Goal: Information Seeking & Learning: Learn about a topic

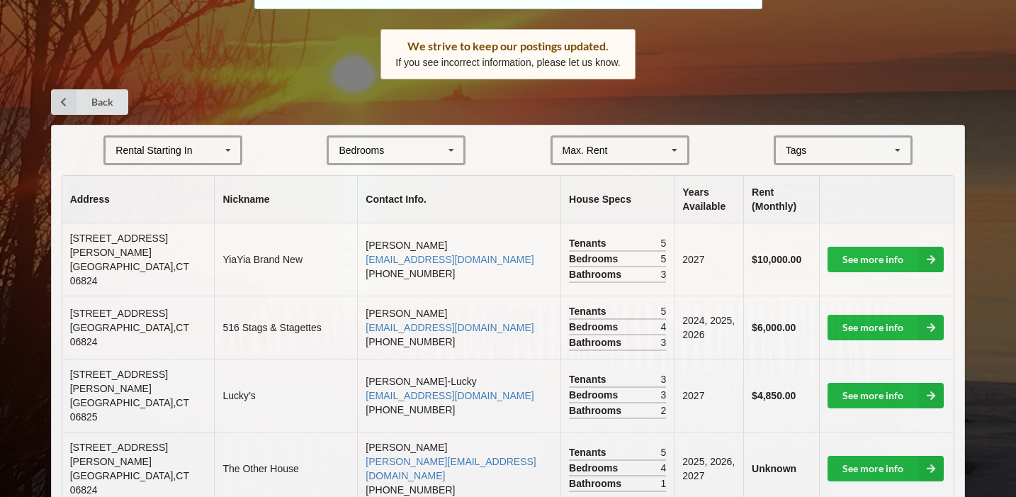
scroll to position [233, 0]
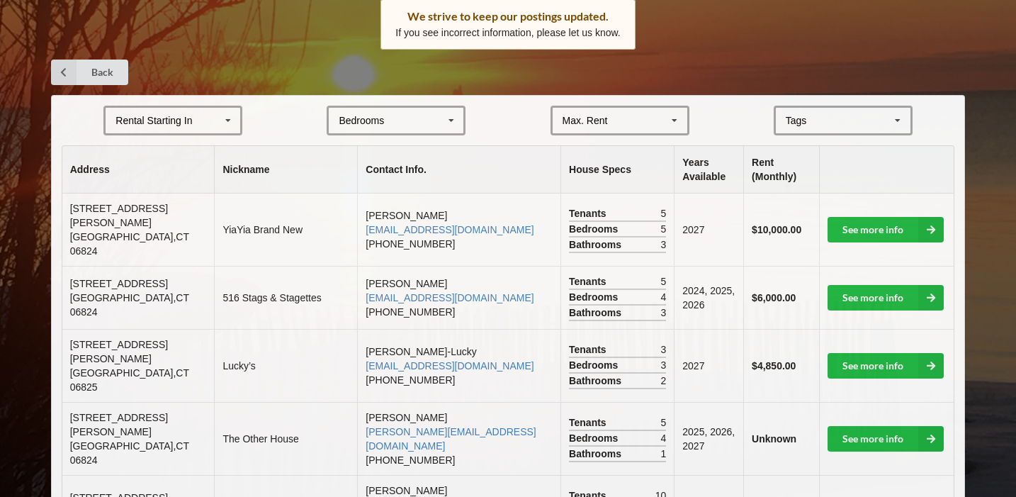
click at [221, 115] on icon at bounding box center [227, 121] width 21 height 26
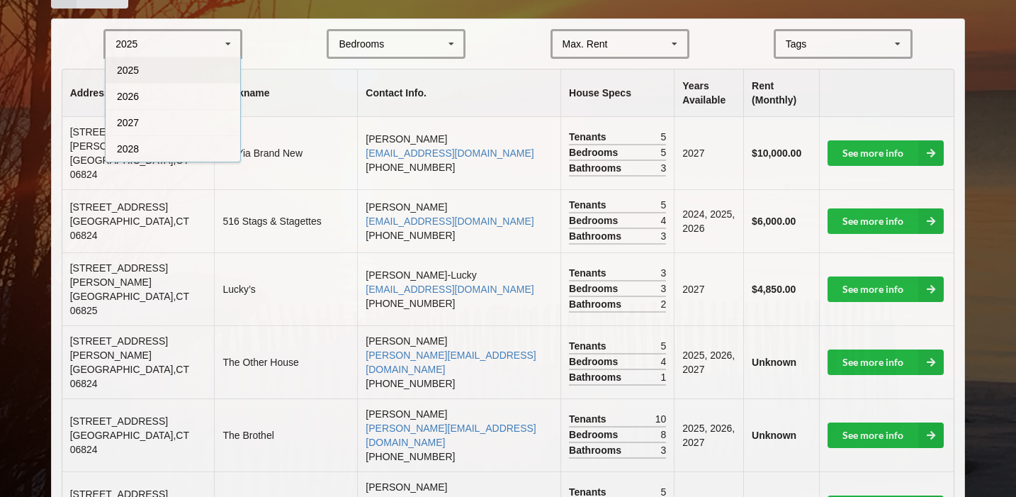
scroll to position [313, 0]
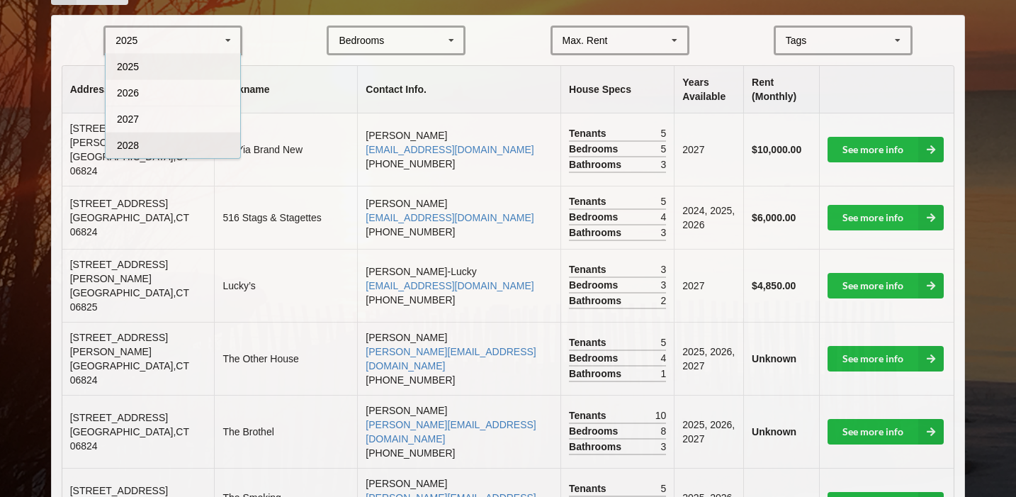
click at [196, 155] on div "2028" at bounding box center [173, 145] width 135 height 26
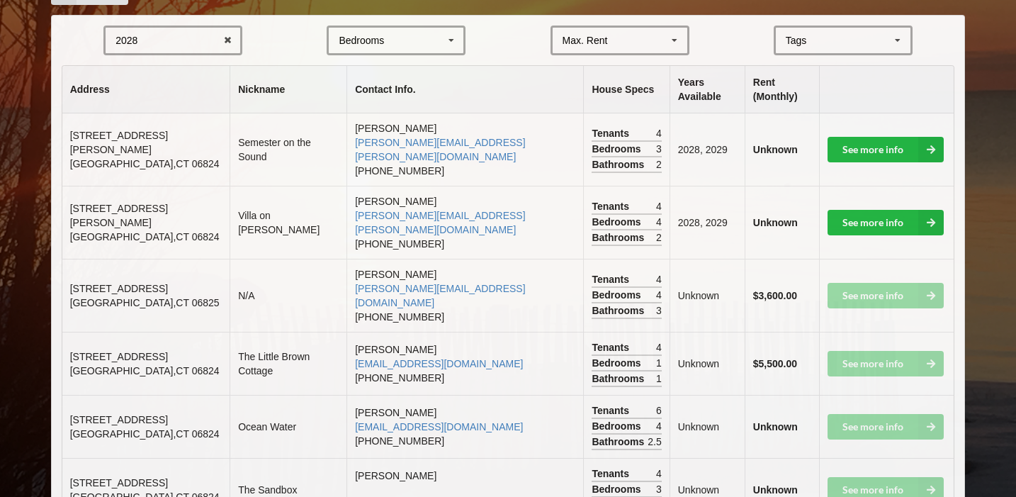
click at [426, 29] on div "Bedrooms 1 2 3 4 5 6 7 8" at bounding box center [396, 40] width 139 height 30
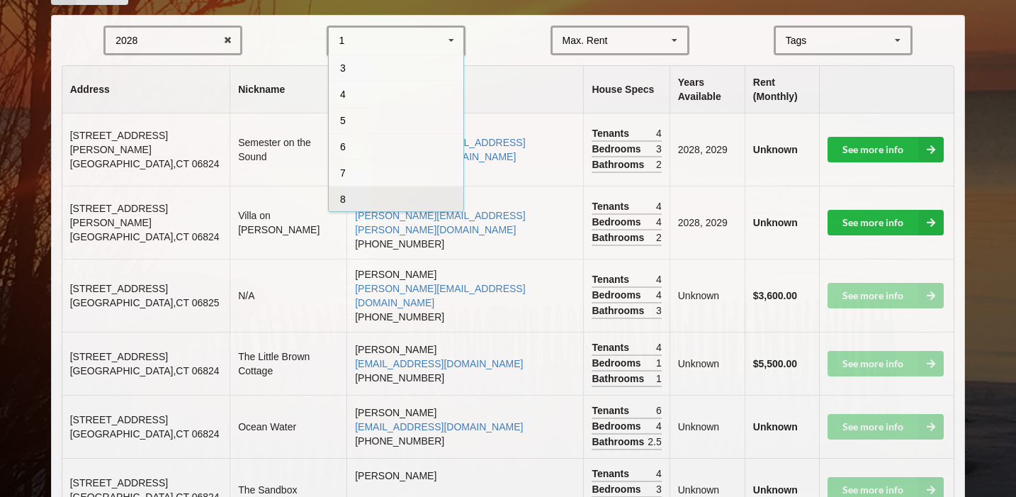
scroll to position [0, 0]
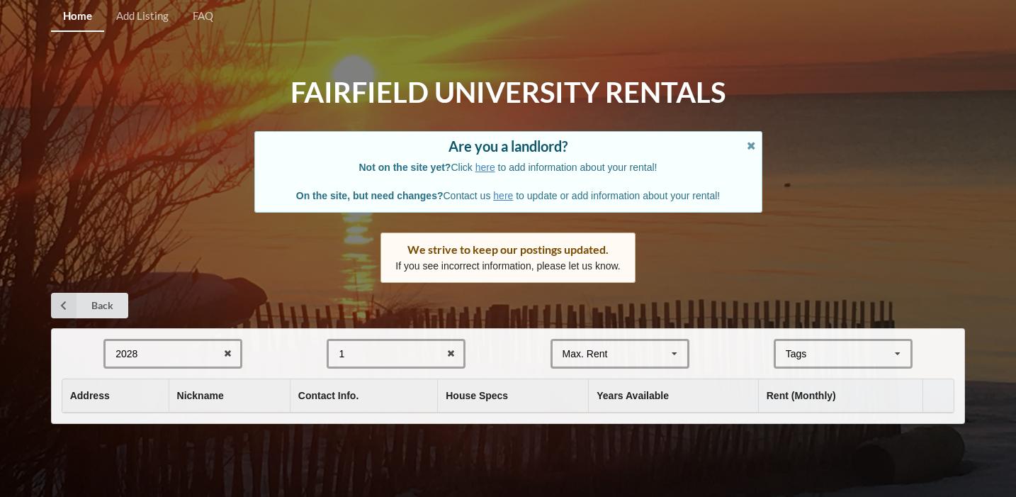
click at [394, 339] on div "1 1 2 3 4 5 6 7 8" at bounding box center [396, 354] width 139 height 30
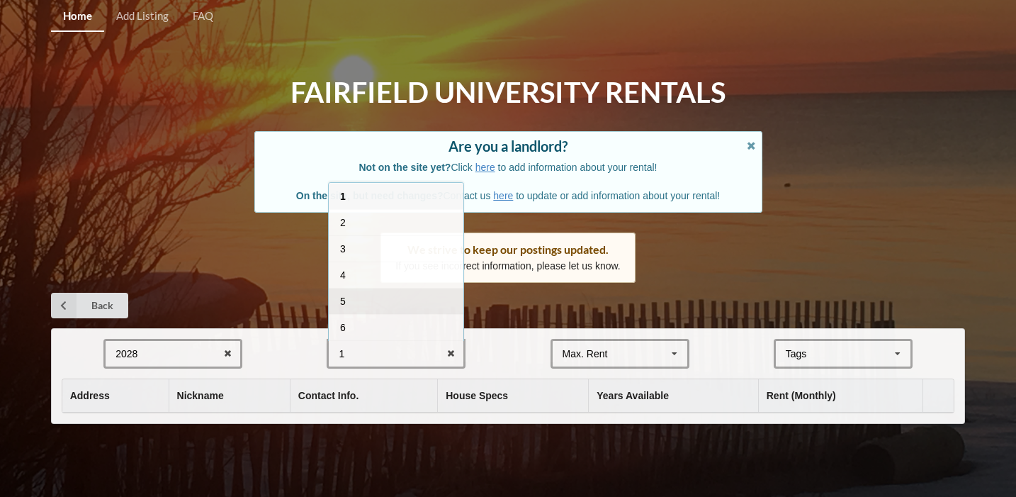
click at [393, 299] on div "5" at bounding box center [396, 301] width 135 height 26
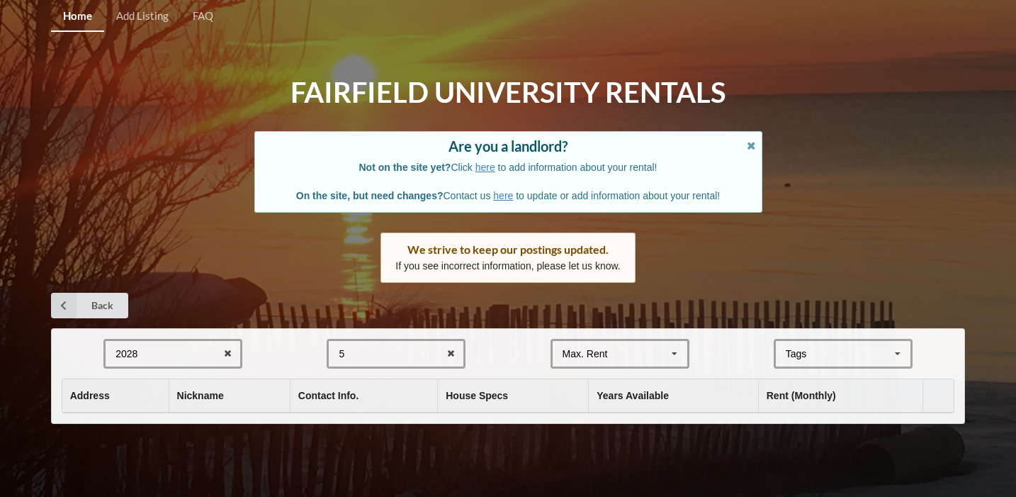
click at [595, 351] on div "Max. Rent" at bounding box center [584, 353] width 45 height 10
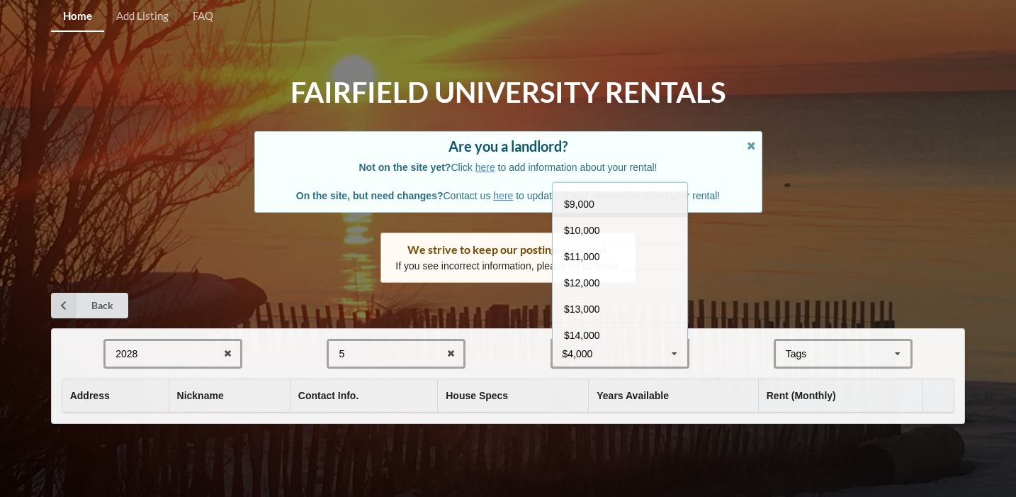
scroll to position [125, 0]
click at [602, 229] on div "$10,000" at bounding box center [619, 228] width 135 height 26
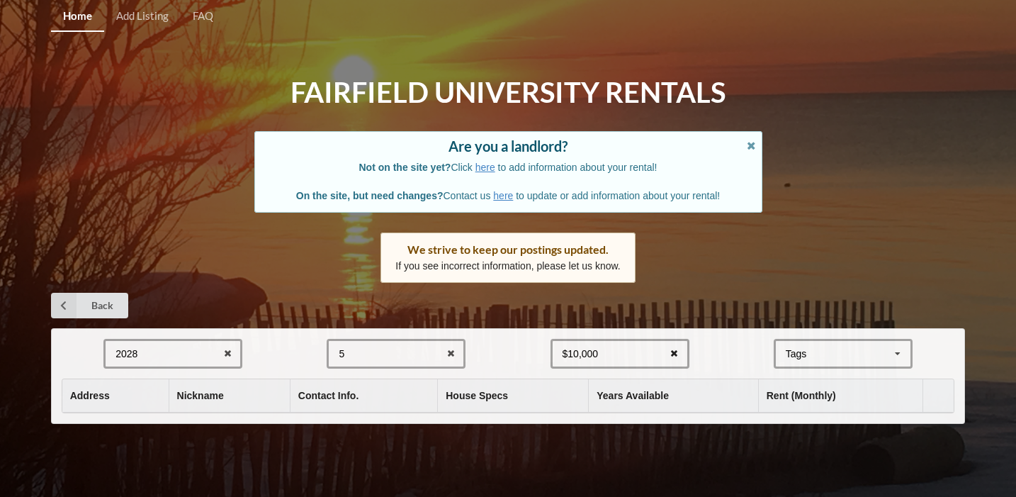
click at [681, 349] on icon at bounding box center [674, 354] width 22 height 26
click at [812, 343] on div "Tags Beachfront Creekside Beach Area Downtown" at bounding box center [842, 354] width 139 height 30
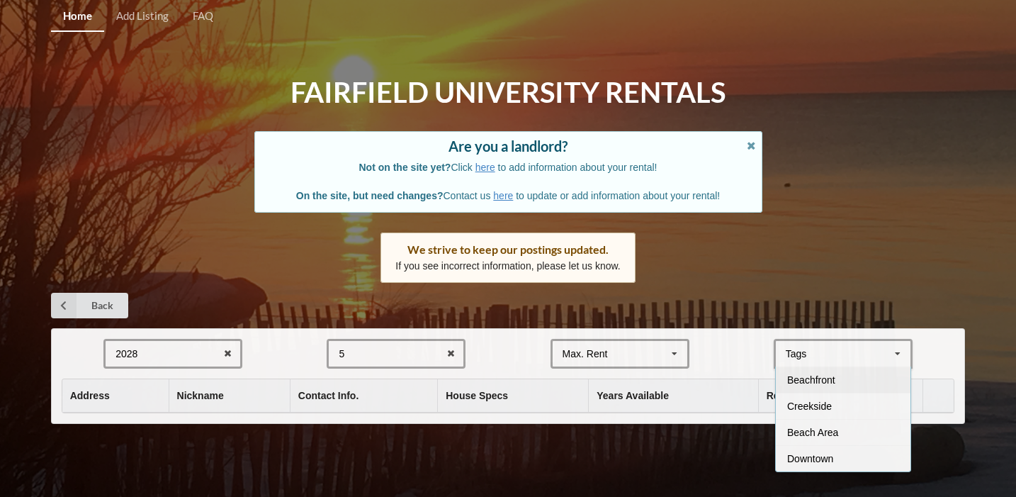
click at [817, 380] on span "Beachfront" at bounding box center [811, 379] width 48 height 11
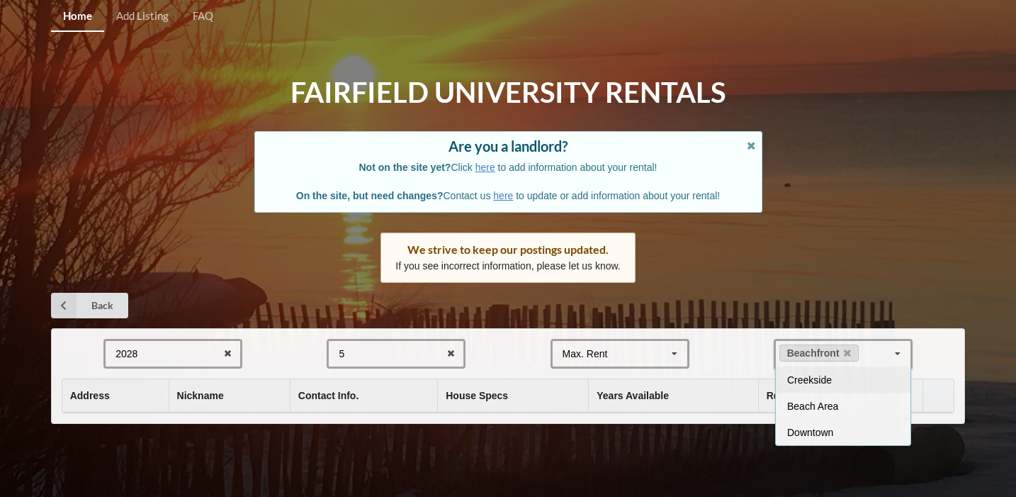
click at [800, 283] on div "Home Add Listing FAQ Fairfield University Rentals Are you a landlord? Not on th…" at bounding box center [508, 248] width 1016 height 497
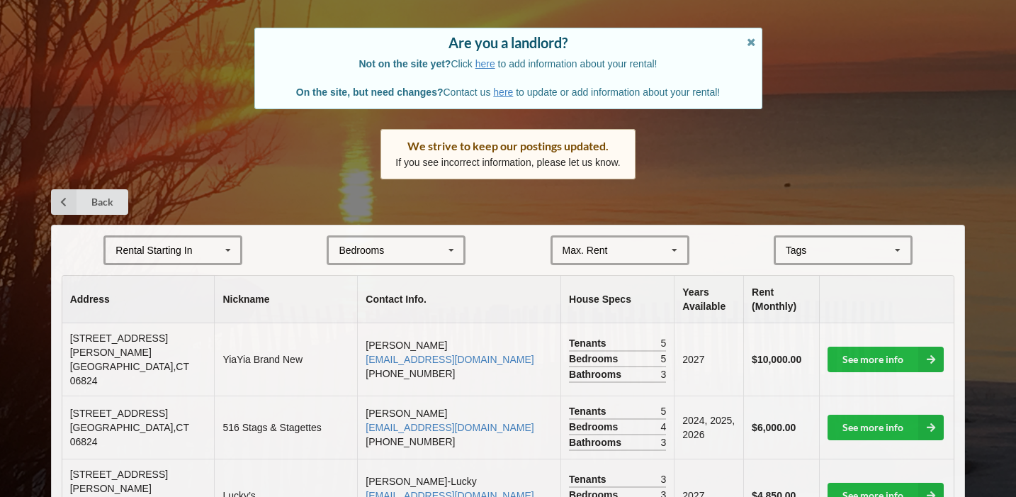
scroll to position [120, 0]
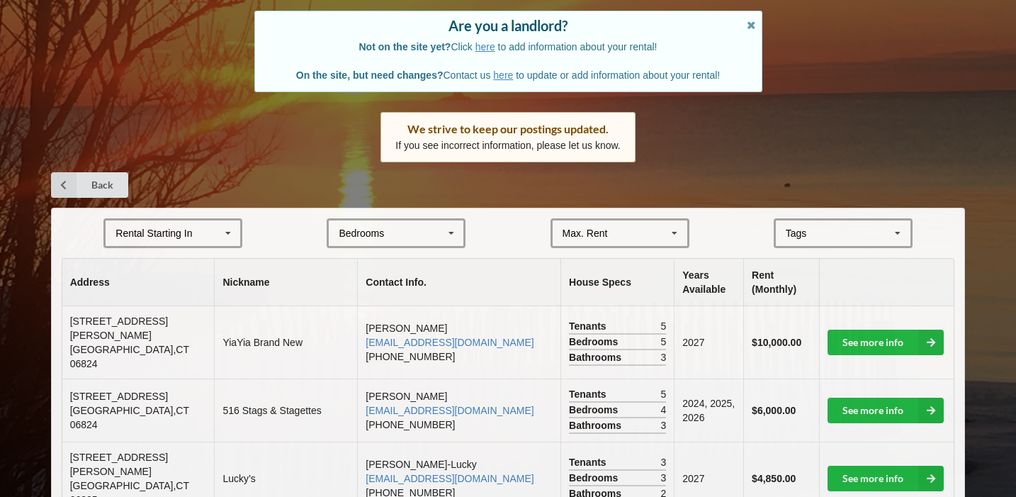
click at [388, 235] on div "Bedrooms 1 2 3 4 5 6 7 8" at bounding box center [396, 233] width 139 height 30
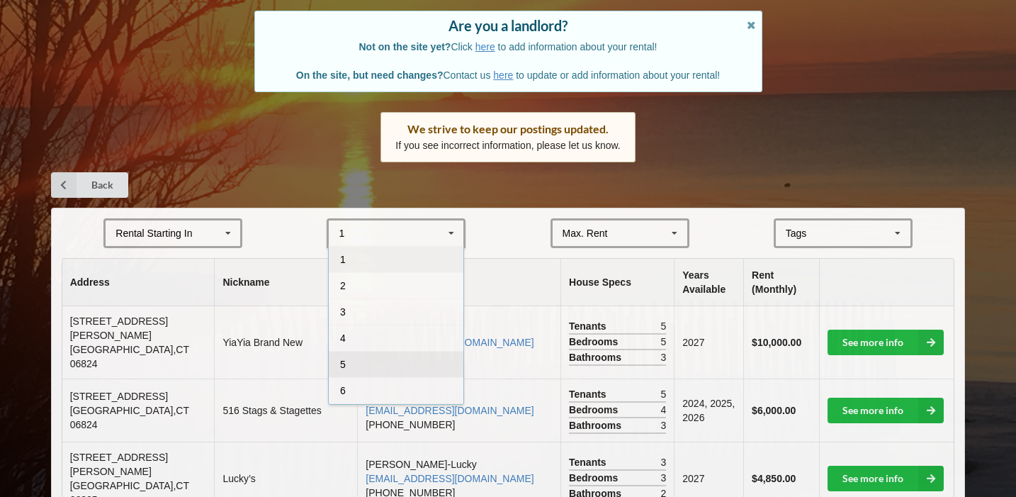
click at [397, 367] on div "5" at bounding box center [396, 364] width 135 height 26
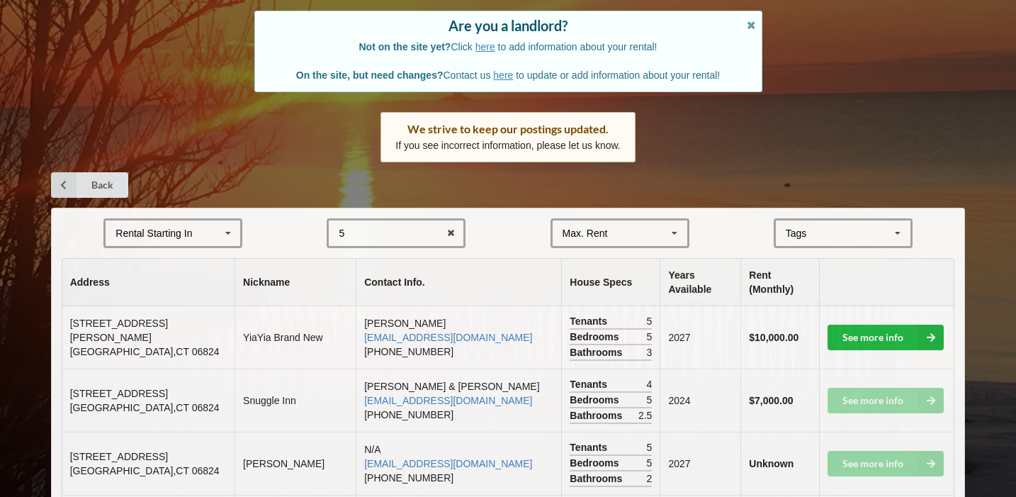
click at [202, 223] on div "Rental Starting In [DATE] 2026 2027 2028" at bounding box center [172, 233] width 139 height 30
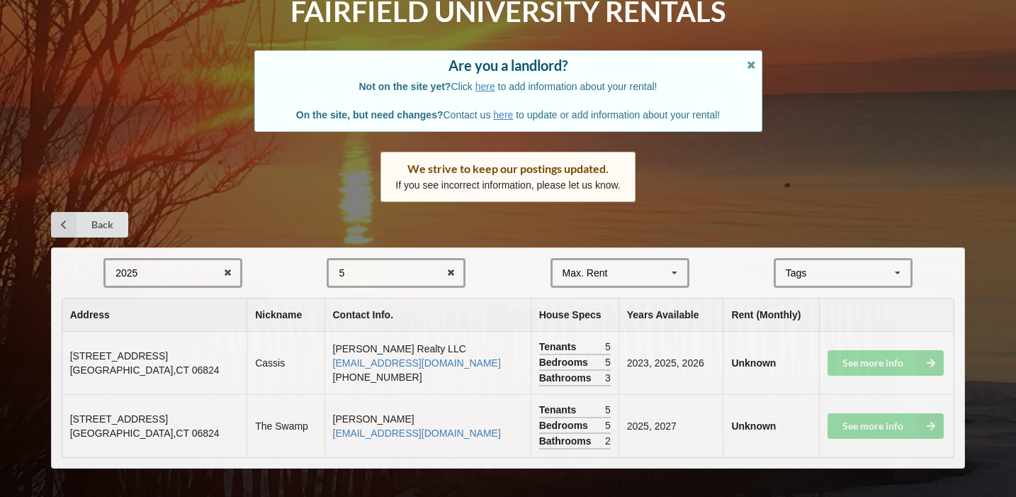
scroll to position [81, 0]
click at [175, 285] on div "2025 2025 2026 2027 2028" at bounding box center [172, 273] width 139 height 30
click at [155, 366] on div "2028" at bounding box center [173, 377] width 135 height 26
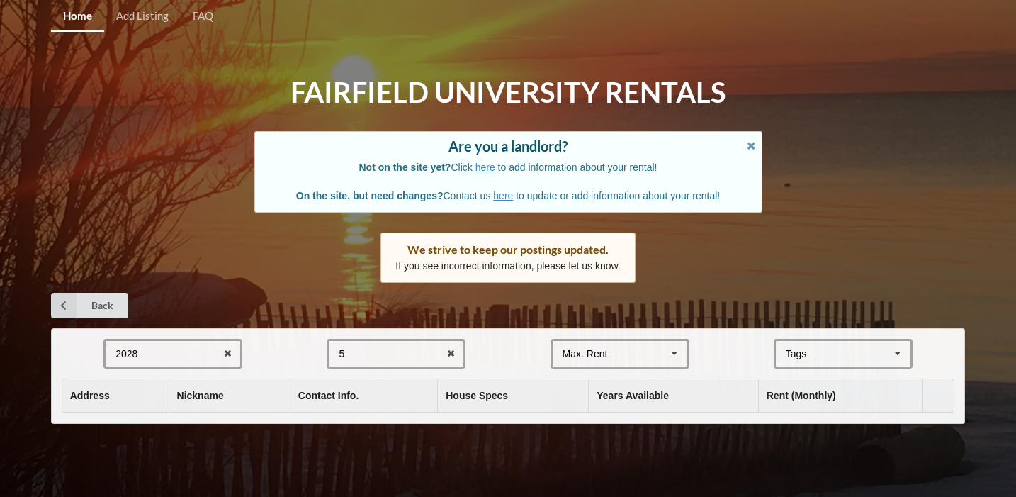
scroll to position [0, 0]
click at [658, 341] on div "Max. Rent $4,000 $5,000 $6,000 $7,000 $8,000 $9,000 $10,000 $11,000 $12,000 $13…" at bounding box center [619, 354] width 139 height 30
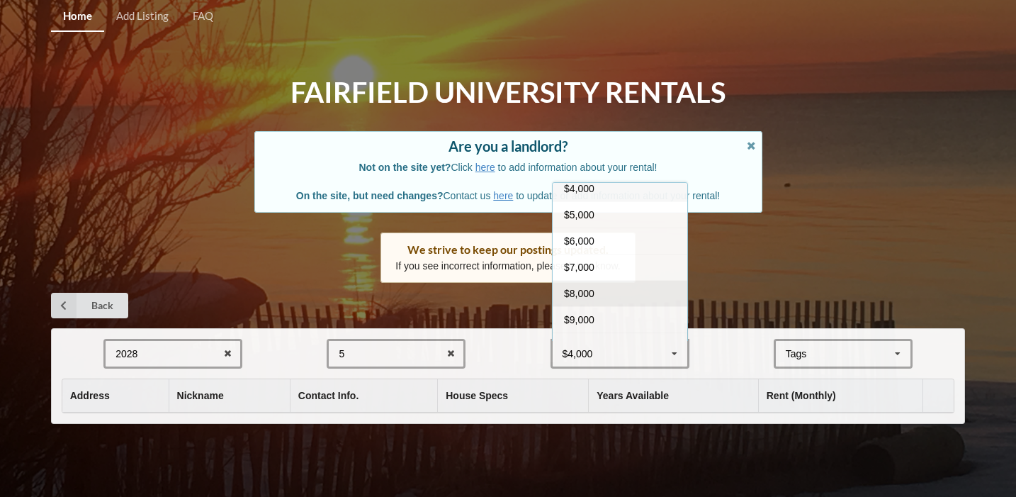
scroll to position [156, 0]
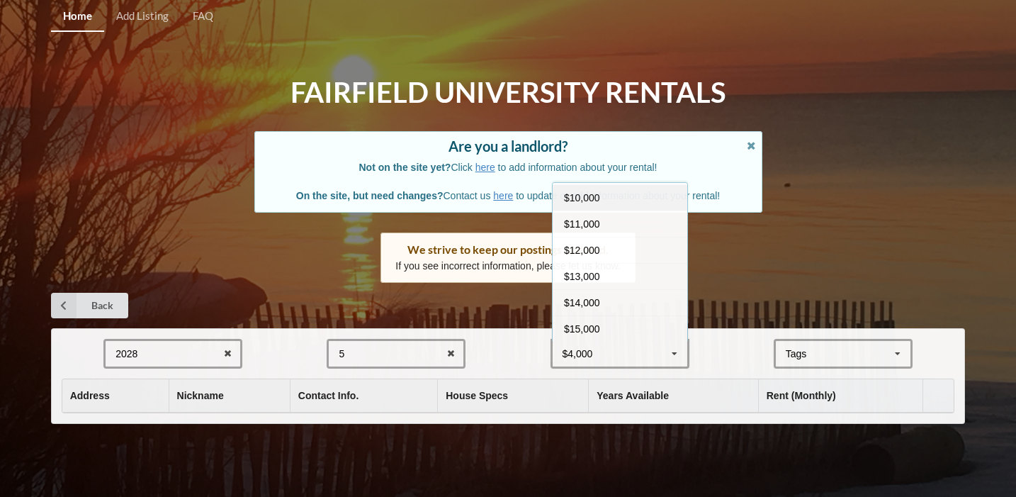
click at [598, 202] on span "$10,000" at bounding box center [582, 197] width 36 height 11
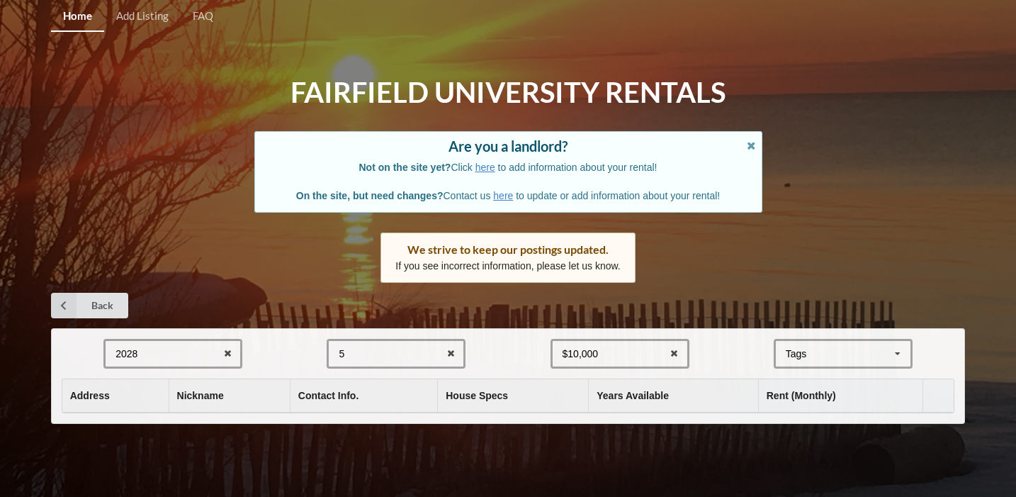
click at [827, 354] on div "Tags" at bounding box center [804, 354] width 45 height 16
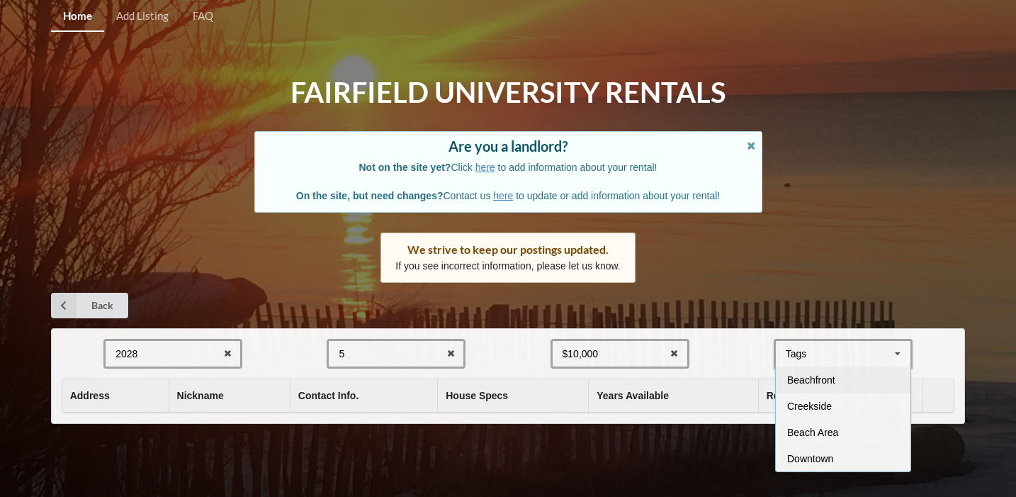
click at [830, 371] on div "Beachfront" at bounding box center [843, 379] width 135 height 26
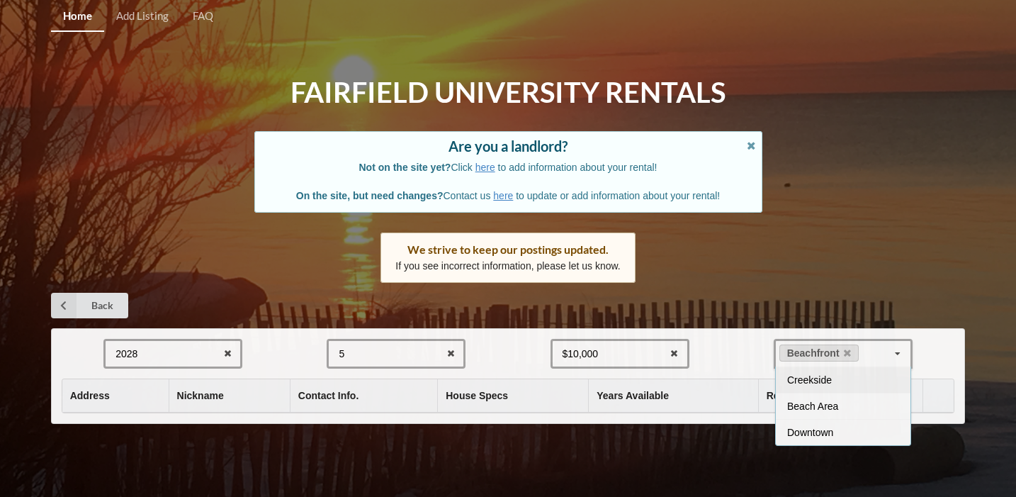
click at [902, 288] on div "Home Add Listing FAQ Fairfield University Rentals Are you a landlord? Not on th…" at bounding box center [508, 248] width 1016 height 497
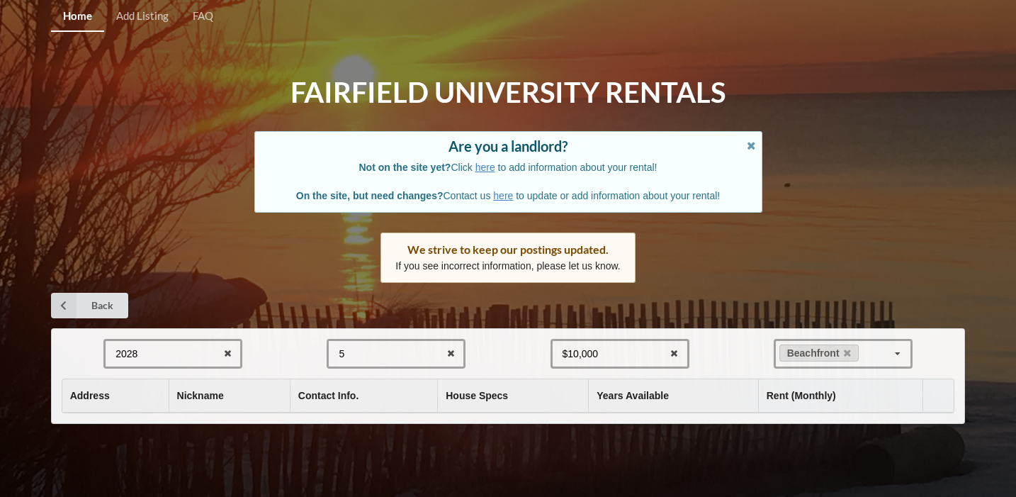
click at [499, 393] on th "House Specs" at bounding box center [512, 395] width 151 height 33
click at [280, 411] on th "Nickname" at bounding box center [229, 395] width 121 height 33
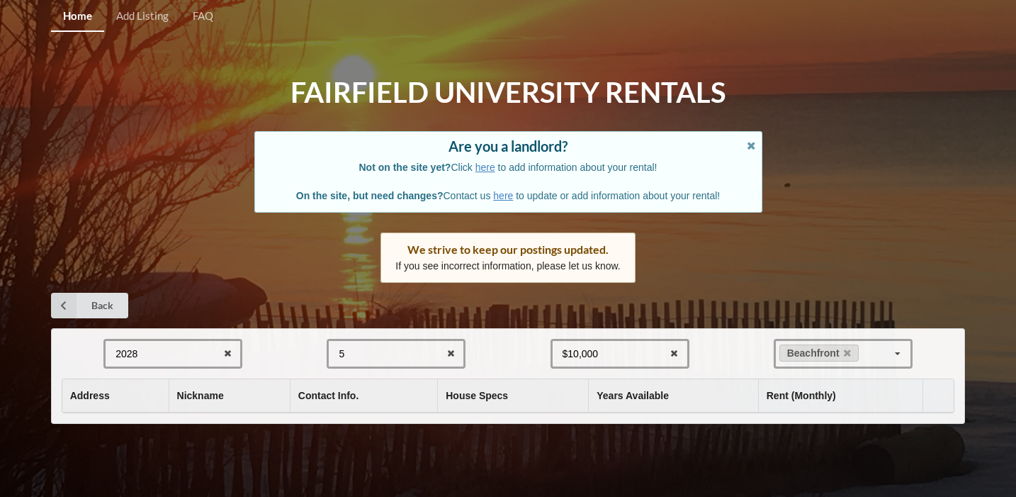
drag, startPoint x: 69, startPoint y: 395, endPoint x: 839, endPoint y: 368, distance: 769.7
click at [839, 368] on div "2028 2025 2026 2027 2028 5 1 2 3 4 5 6 7 8 $10,000 $4,000 $5,000 $6,000 $7,000 …" at bounding box center [508, 376] width 914 height 96
click at [379, 366] on div "5 1 2 3 4 5 6 7 8" at bounding box center [396, 354] width 139 height 30
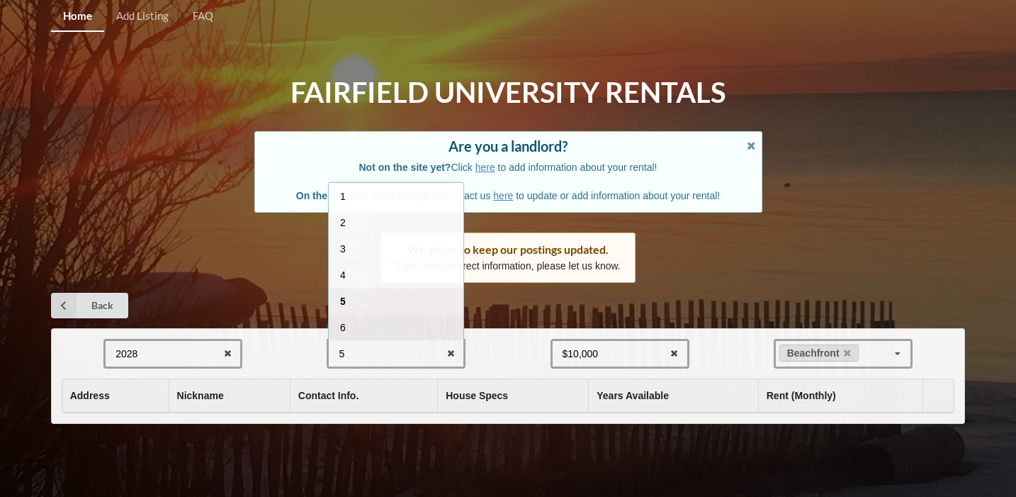
scroll to position [43, 0]
click at [376, 312] on div "7" at bounding box center [396, 310] width 135 height 26
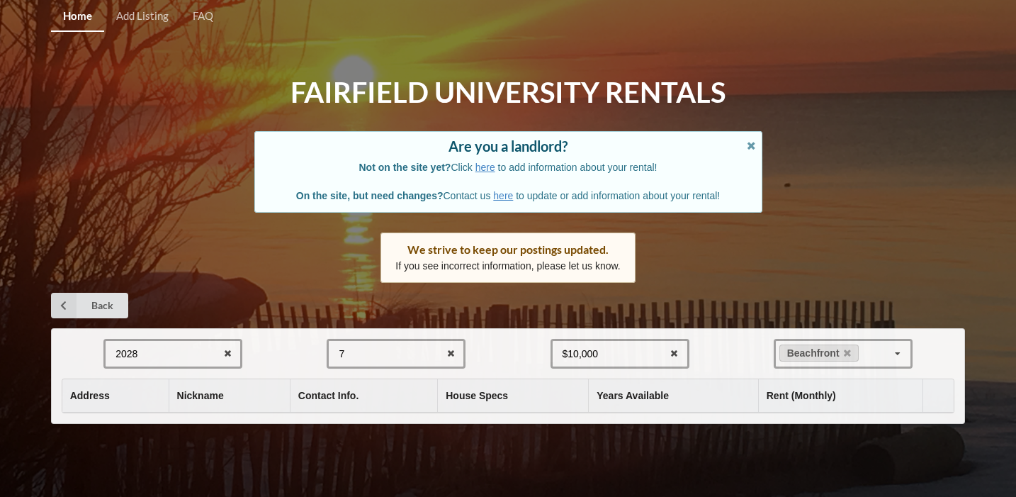
click at [378, 346] on div "7 1 2 3 4 5 6 7 8" at bounding box center [396, 354] width 139 height 30
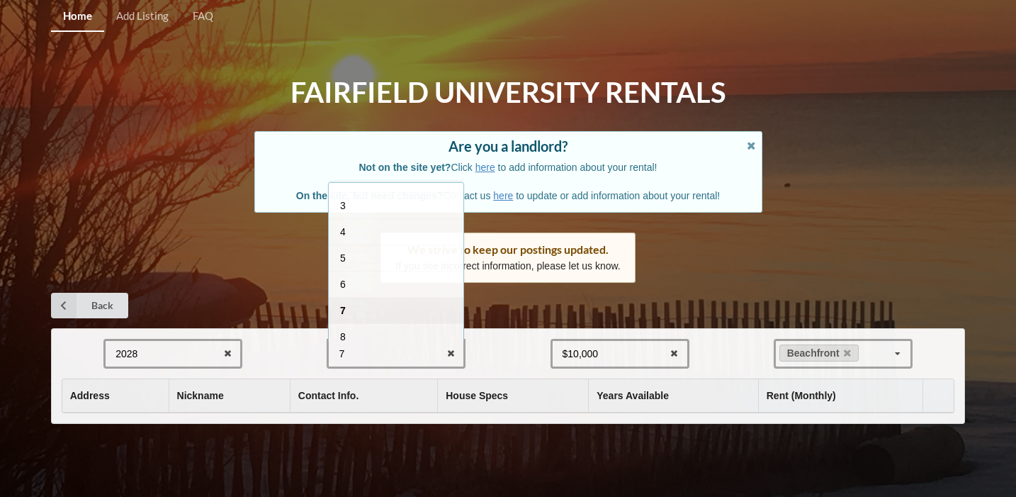
click at [377, 305] on div "7" at bounding box center [396, 310] width 135 height 26
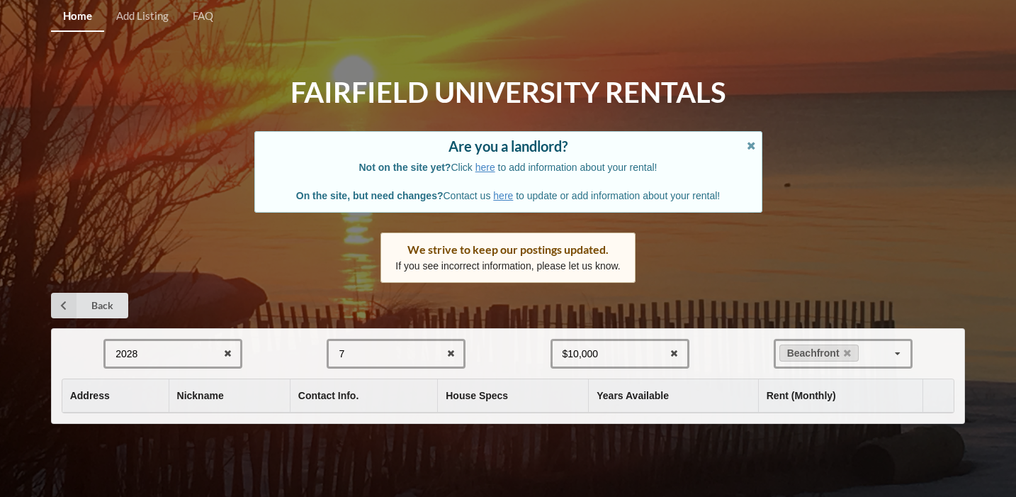
click at [362, 348] on div "7 1 2 3 4 5 6 7 8" at bounding box center [396, 354] width 139 height 30
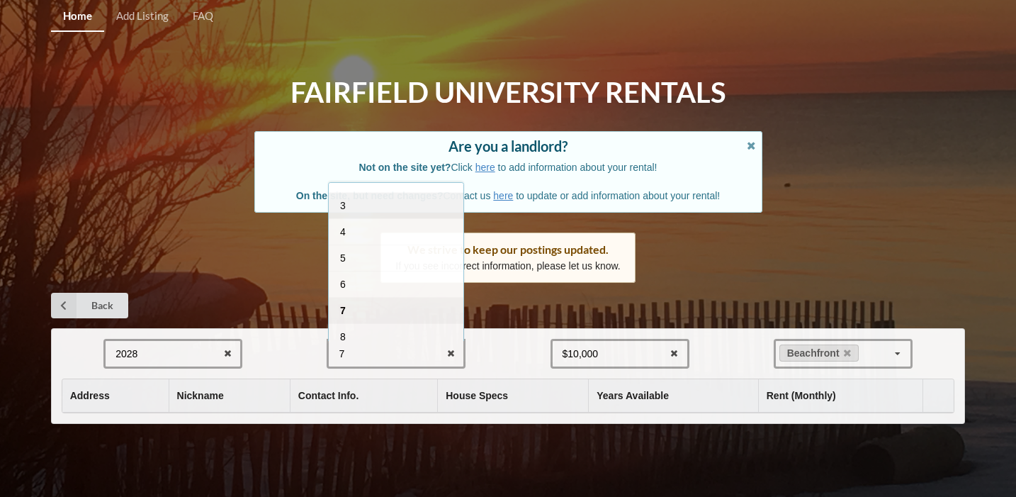
scroll to position [0, 0]
click at [446, 351] on icon at bounding box center [451, 354] width 22 height 26
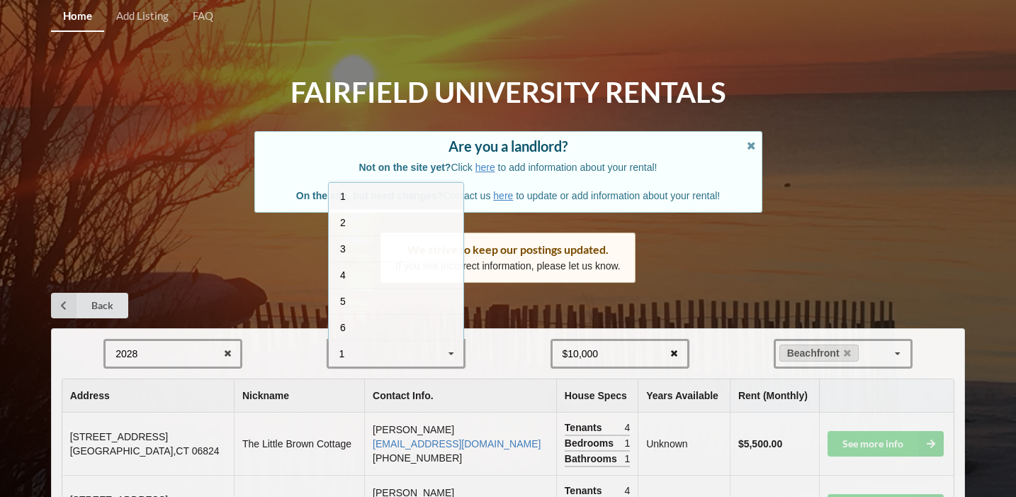
click at [676, 351] on icon at bounding box center [674, 354] width 22 height 26
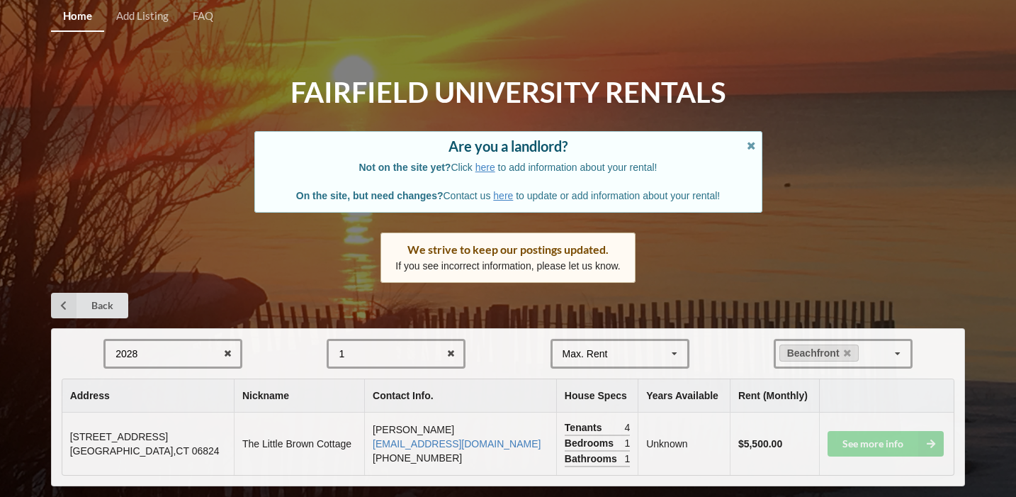
scroll to position [18, 0]
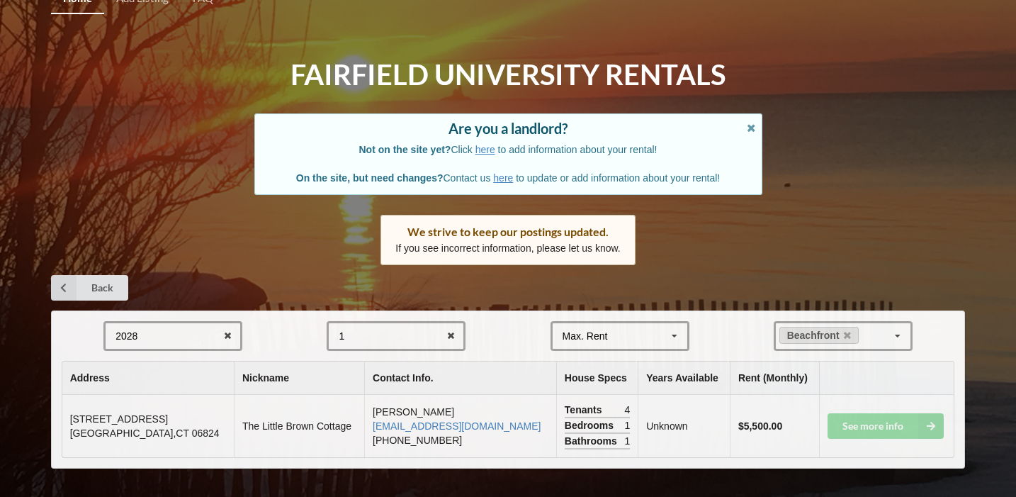
click at [388, 334] on div "1 1 2 3 4 5 6 7 8" at bounding box center [396, 336] width 139 height 30
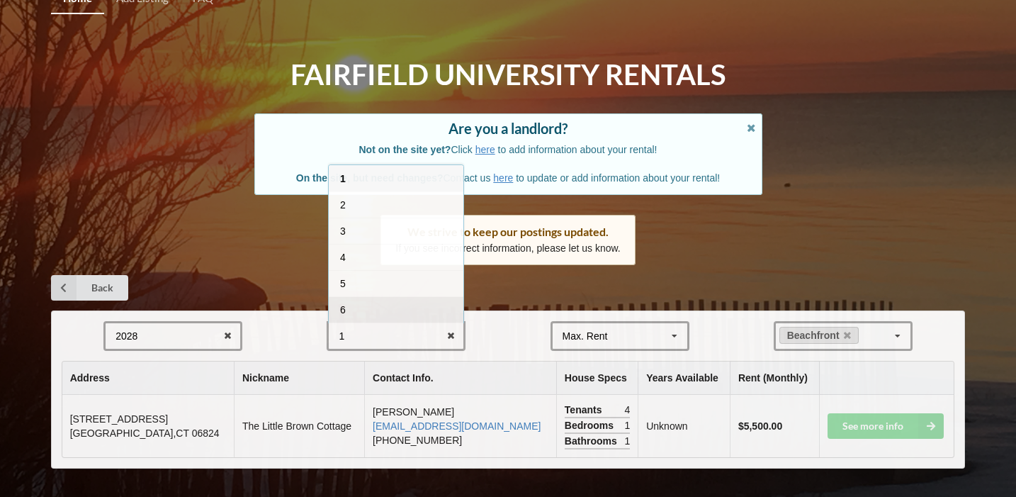
scroll to position [51, 0]
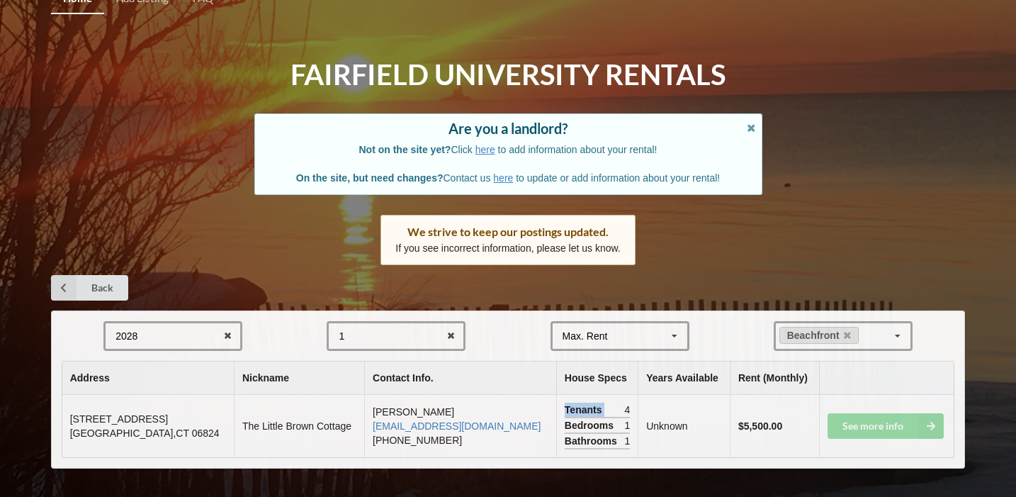
drag, startPoint x: 532, startPoint y: 400, endPoint x: 583, endPoint y: 400, distance: 51.0
click at [583, 400] on td "Tenants 4 Bedrooms 1 Bathrooms 1" at bounding box center [596, 426] width 81 height 62
click at [579, 421] on div "Bedrooms 1" at bounding box center [597, 426] width 65 height 16
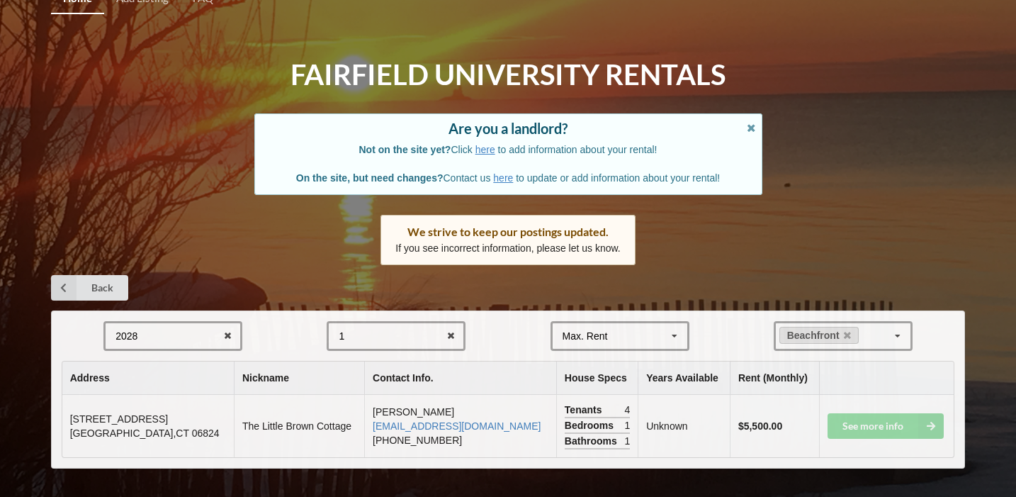
click at [361, 351] on div "2028 2025 2026 2027 2028 1 1 2 3 4 5 6 7 8 Max. Rent $4,000 $5,000 $6,000 $7,00…" at bounding box center [508, 389] width 914 height 158
click at [371, 344] on div "1 1 2 3 4 5 6 7 8" at bounding box center [396, 336] width 139 height 30
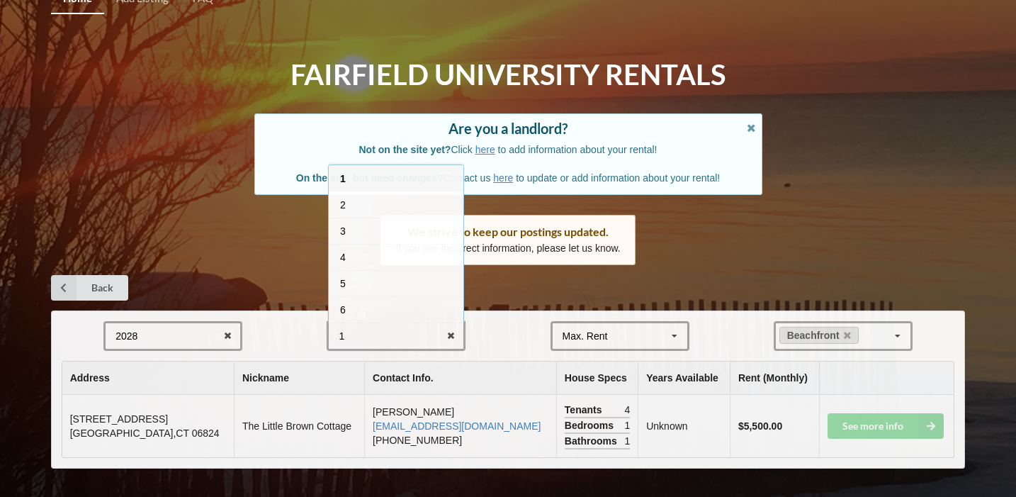
click at [565, 412] on span "Tenants" at bounding box center [585, 409] width 41 height 14
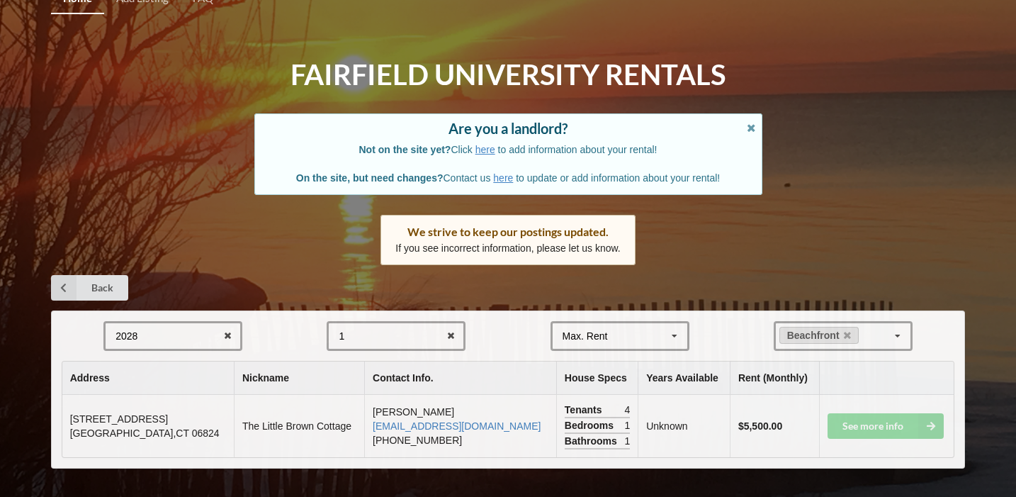
click at [565, 412] on span "Tenants" at bounding box center [585, 409] width 41 height 14
click at [364, 365] on th "Nickname" at bounding box center [299, 377] width 130 height 33
click at [364, 322] on div "1 1 2 3 4 5 6 7 8" at bounding box center [396, 336] width 139 height 30
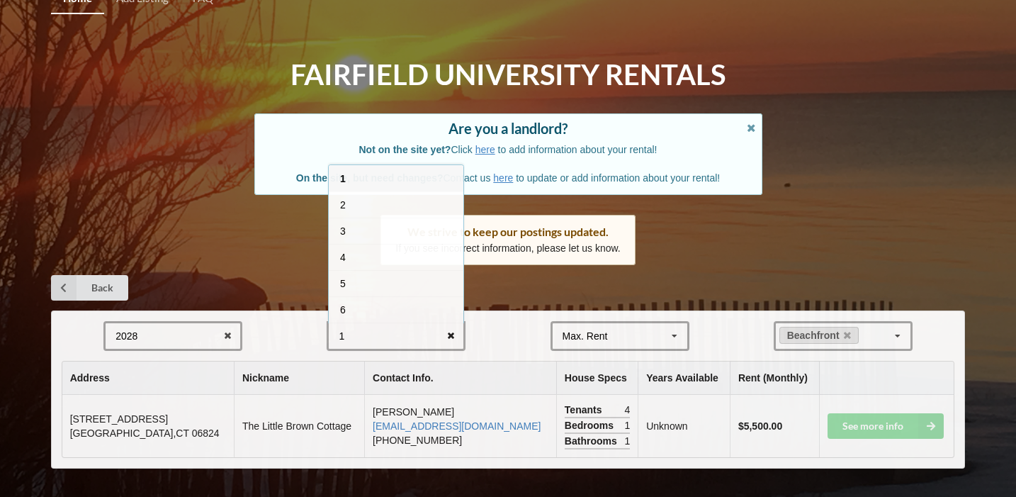
click at [449, 335] on icon at bounding box center [451, 336] width 22 height 26
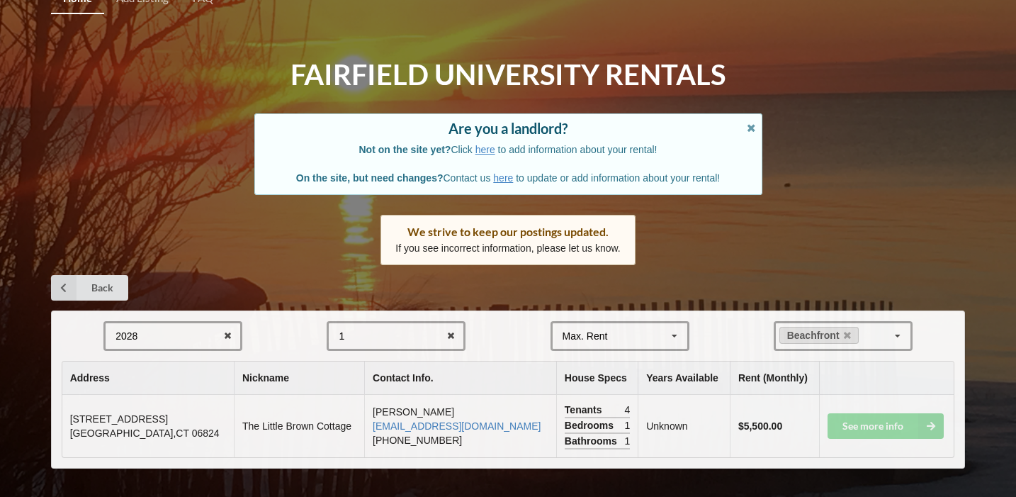
click at [509, 344] on form "2028 2025 2026 2027 2028 1 1 2 3 4 5 6 7 8 Max. Rent $4,000 $5,000 $6,000 $7,00…" at bounding box center [508, 336] width 893 height 30
click at [441, 335] on icon at bounding box center [451, 336] width 22 height 26
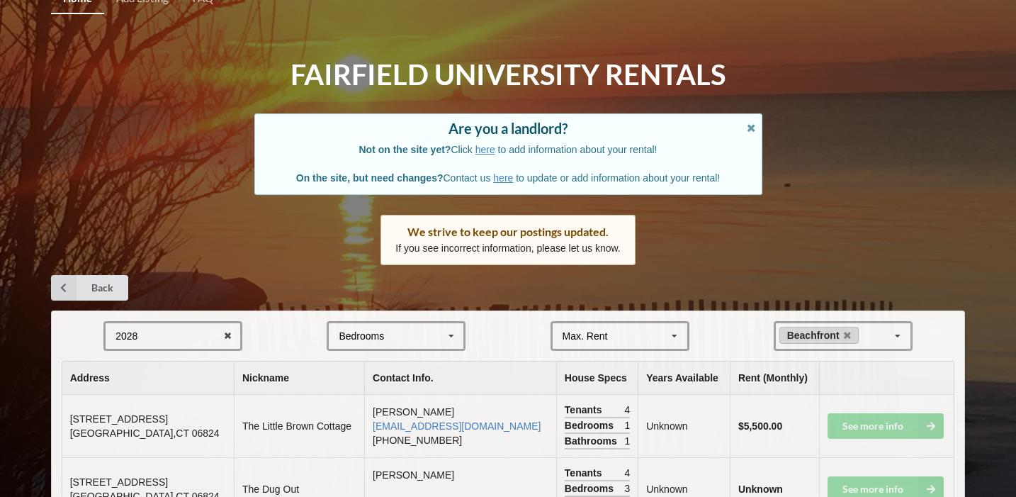
scroll to position [81, 0]
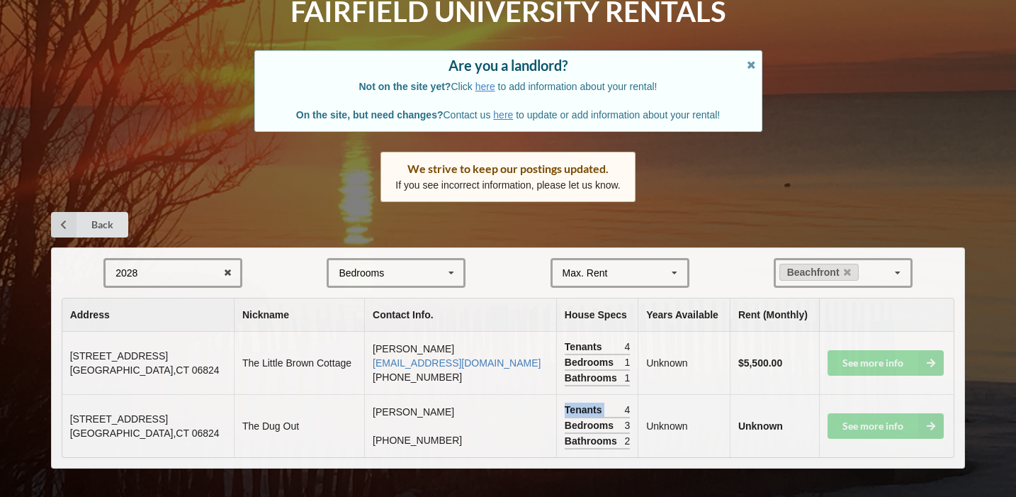
drag, startPoint x: 554, startPoint y: 397, endPoint x: 580, endPoint y: 402, distance: 26.8
click at [580, 402] on td "Tenants 4 Bedrooms 3 Bathrooms 2" at bounding box center [596, 425] width 81 height 63
click at [577, 419] on div "Bedrooms 3" at bounding box center [597, 426] width 65 height 16
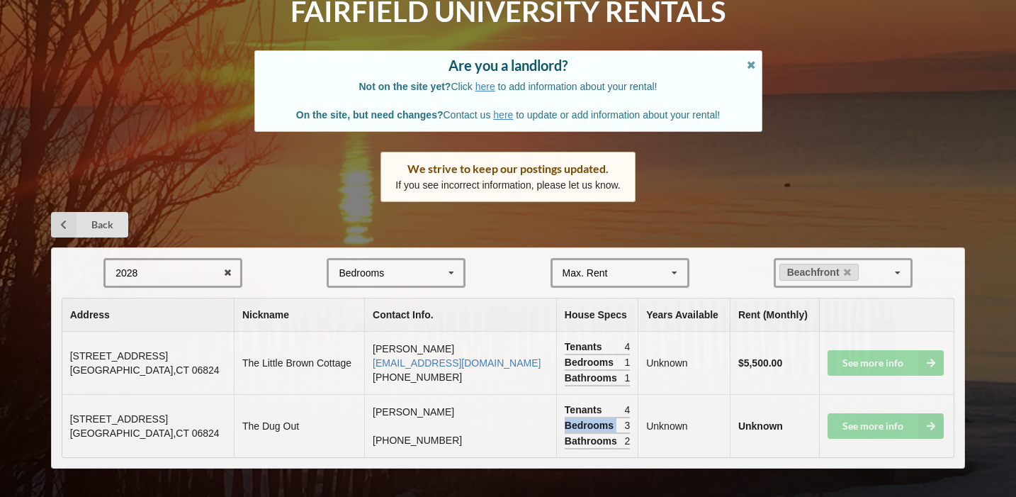
click at [577, 419] on div "Bedrooms 3" at bounding box center [597, 426] width 65 height 16
click at [104, 419] on span "[STREET_ADDRESS]" at bounding box center [119, 418] width 98 height 11
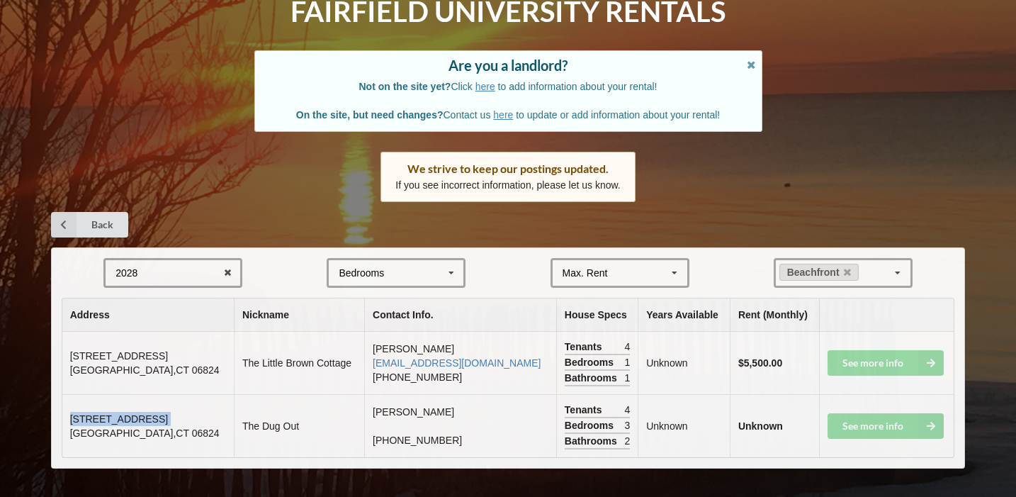
click at [70, 413] on span "[STREET_ADDRESS]" at bounding box center [119, 418] width 98 height 11
drag, startPoint x: 70, startPoint y: 413, endPoint x: 181, endPoint y: 429, distance: 112.4
click at [181, 429] on td "[STREET_ADDRESS]" at bounding box center [147, 425] width 171 height 63
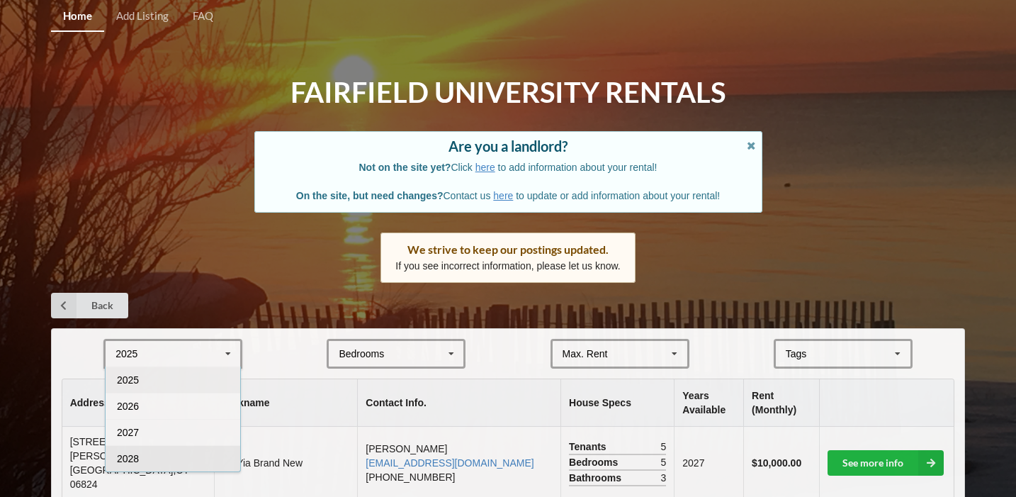
click at [180, 453] on div "2028" at bounding box center [173, 458] width 135 height 26
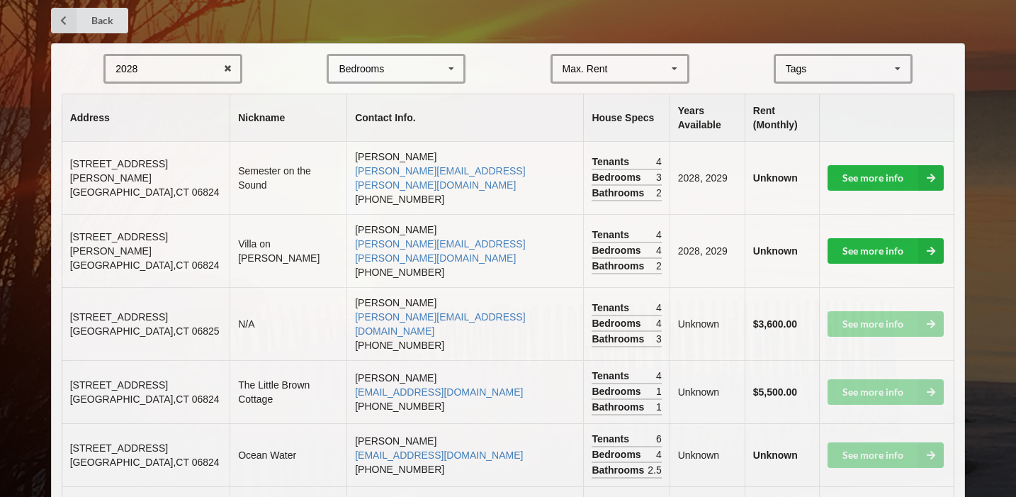
scroll to position [396, 0]
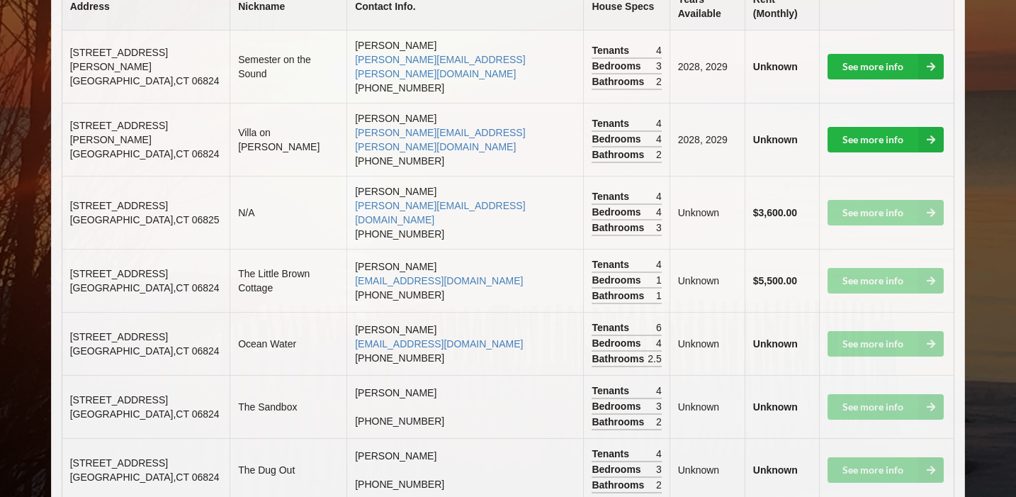
click at [591, 336] on span "Bedrooms" at bounding box center [617, 343] width 52 height 14
click at [683, 185] on td "Unknown" at bounding box center [706, 212] width 75 height 73
click at [713, 249] on td "Unknown" at bounding box center [706, 280] width 75 height 63
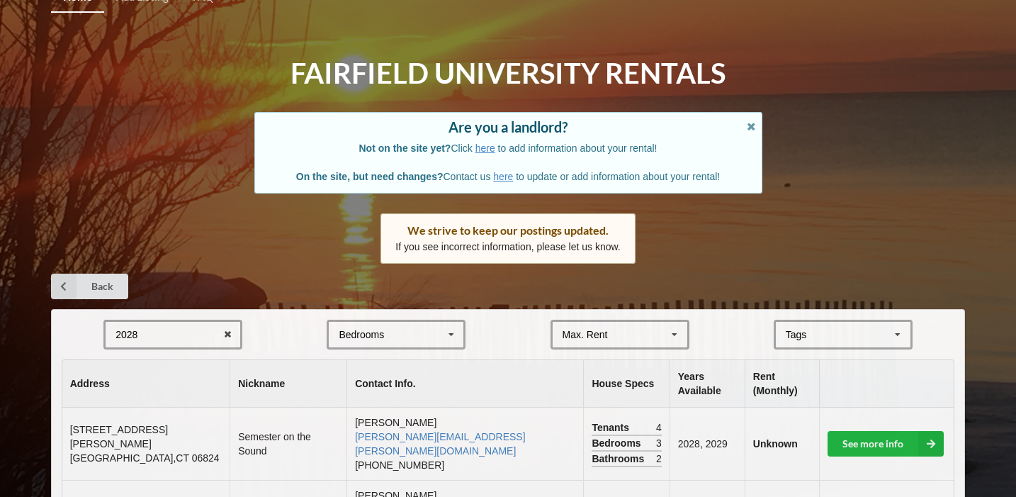
scroll to position [22, 0]
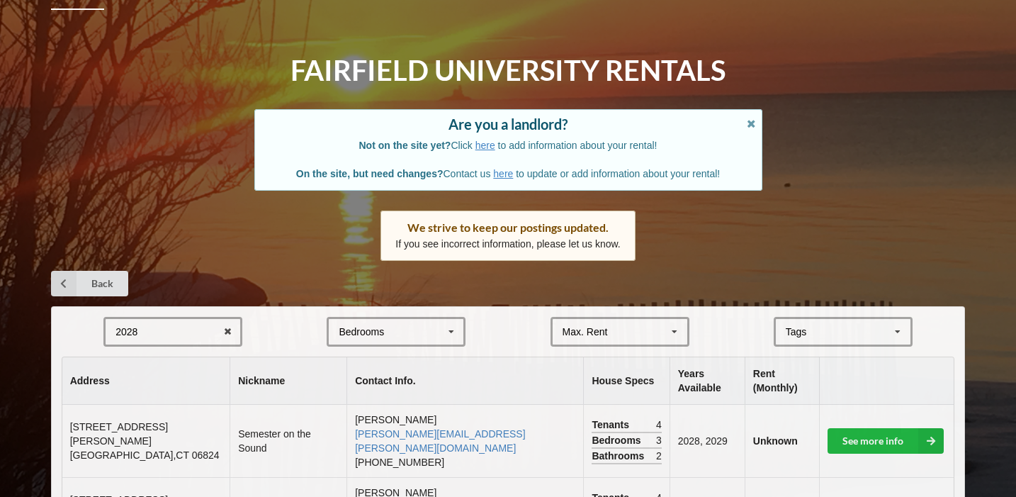
click at [926, 122] on div "Home Add Listing FAQ Fairfield University Rentals Are you a landlord? Not on th…" at bounding box center [508, 446] width 1016 height 936
click at [72, 249] on div "Home Add Listing FAQ Fairfield University Rentals Are you a landlord? Not on th…" at bounding box center [508, 446] width 1016 height 936
